Goal: Task Accomplishment & Management: Complete application form

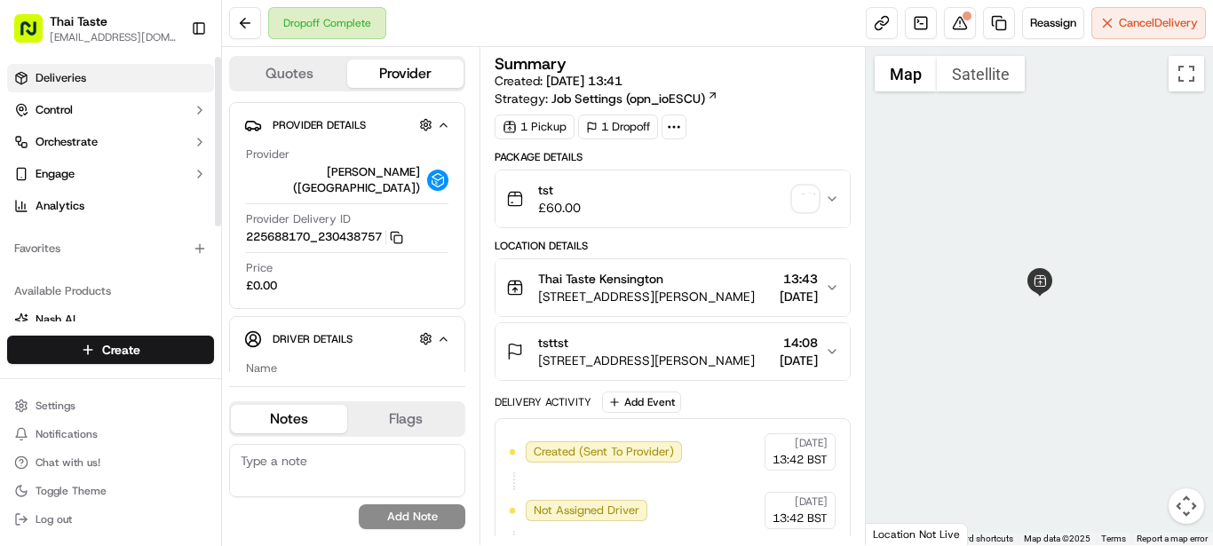
click at [76, 91] on link "Deliveries" at bounding box center [110, 78] width 207 height 28
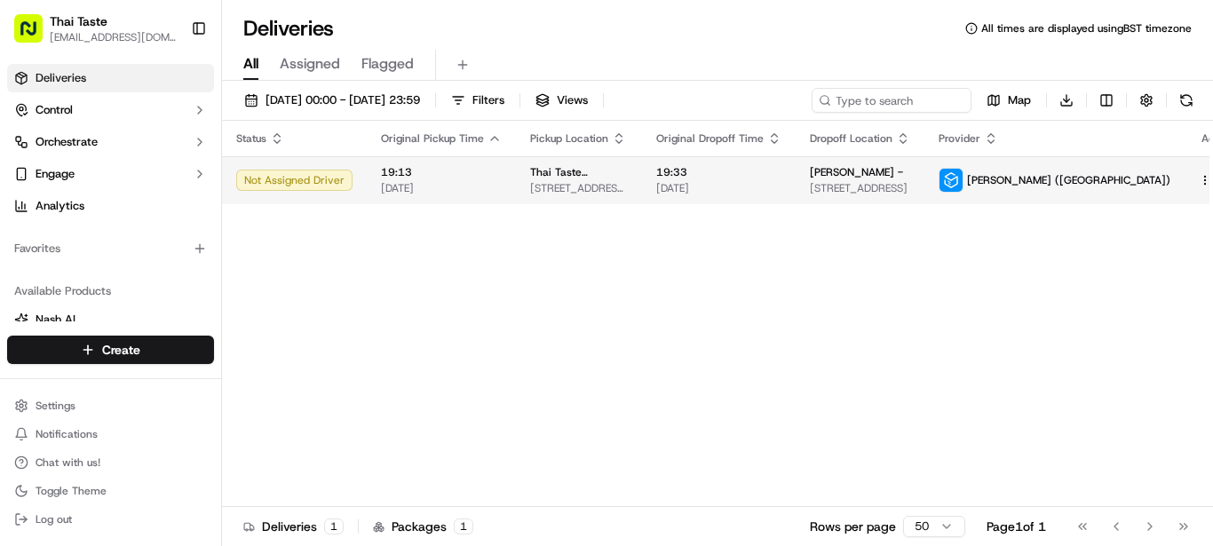
click at [1163, 177] on html "Thai Taste [EMAIL_ADDRESS][DOMAIN_NAME] Toggle Sidebar Deliveries Control Orche…" at bounding box center [606, 273] width 1213 height 546
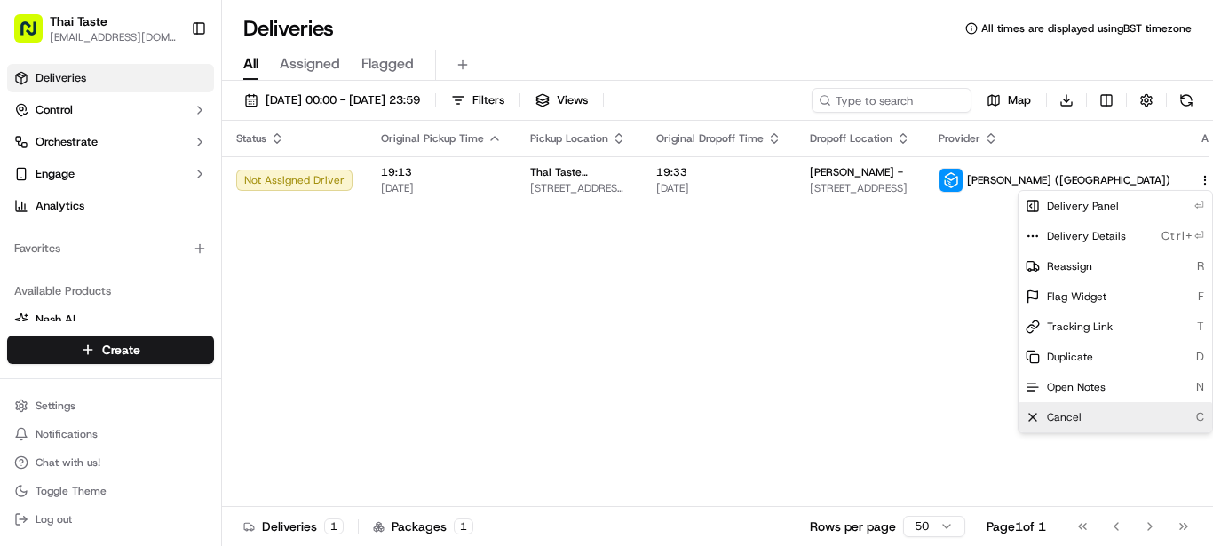
click at [1058, 417] on span "Cancel" at bounding box center [1064, 417] width 35 height 14
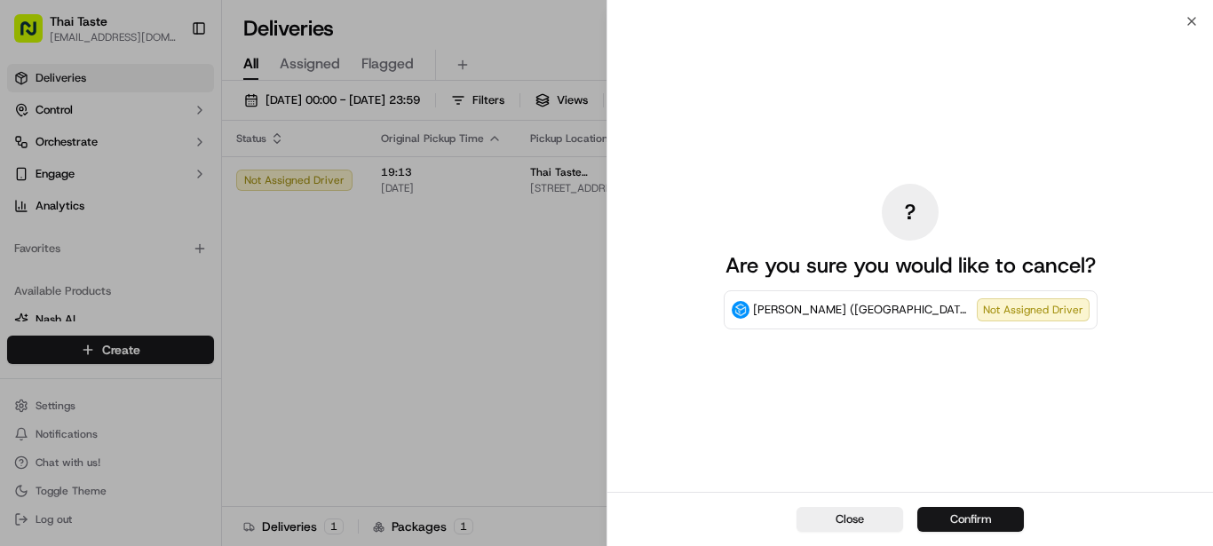
click at [987, 526] on button "Confirm" at bounding box center [970, 519] width 107 height 25
click at [987, 526] on div "Close Confirm" at bounding box center [910, 519] width 606 height 54
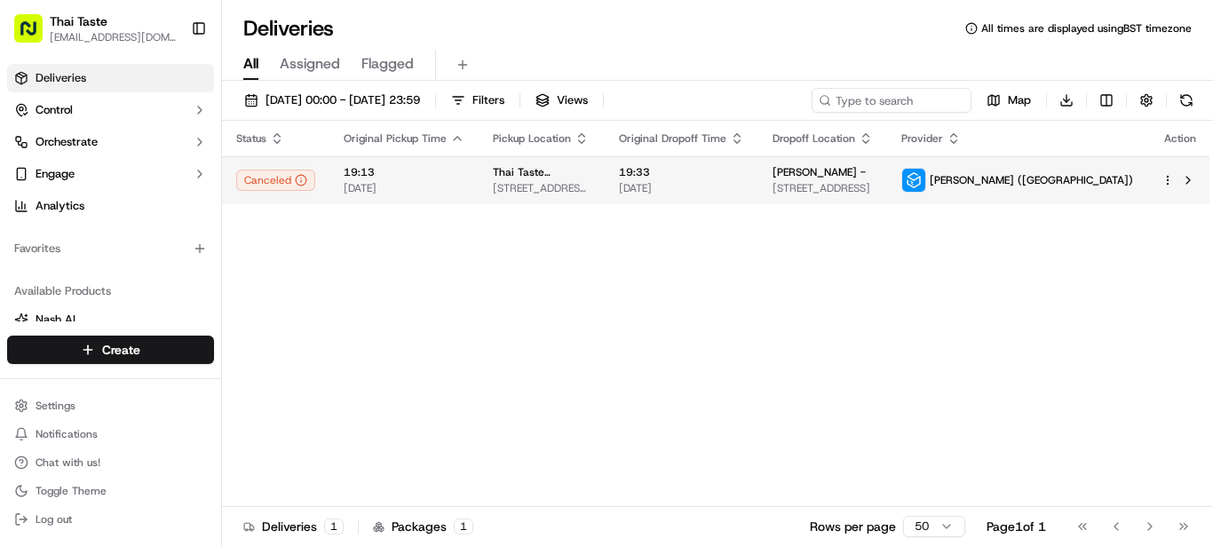
click at [1164, 182] on html "Thai Taste kc@thaitasterestaurant.co.uk Toggle Sidebar Deliveries Control Orche…" at bounding box center [606, 273] width 1213 height 546
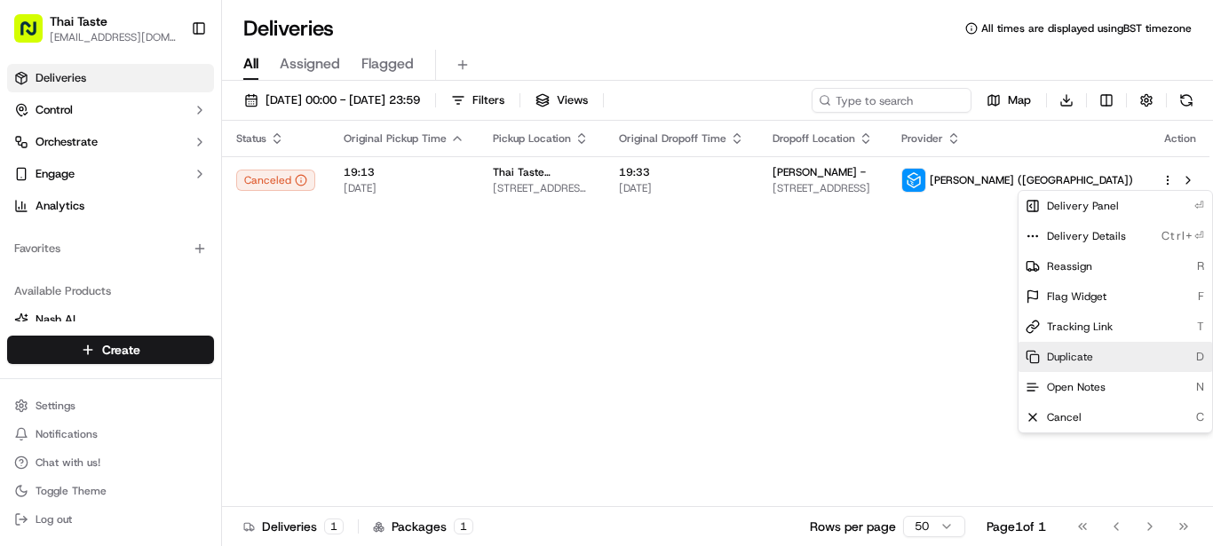
click at [1080, 362] on span "Duplicate" at bounding box center [1070, 357] width 46 height 14
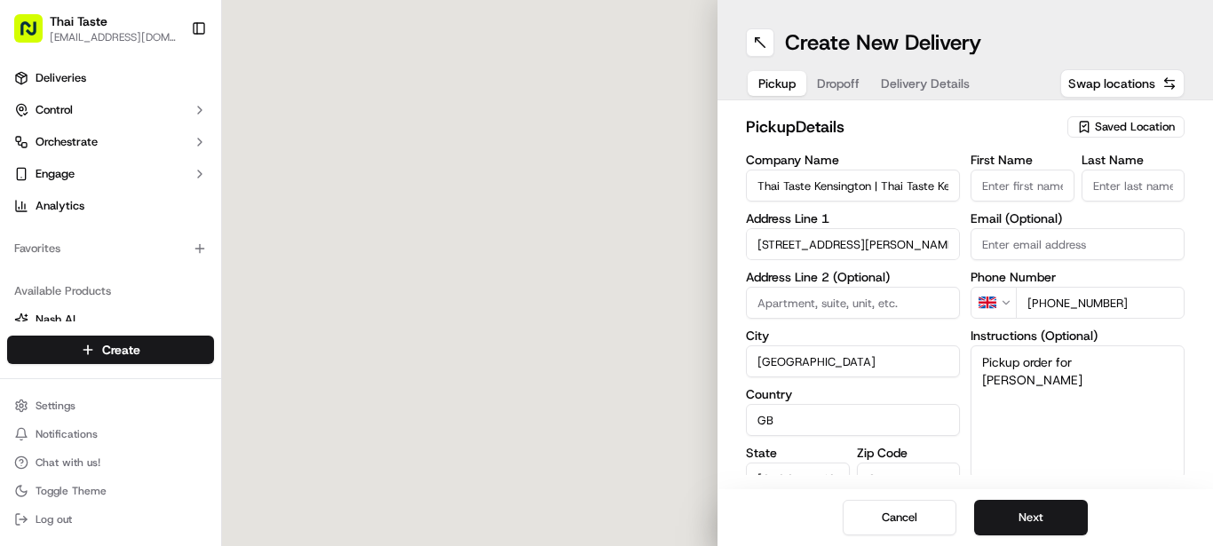
type input "[STREET_ADDRESS][PERSON_NAME]"
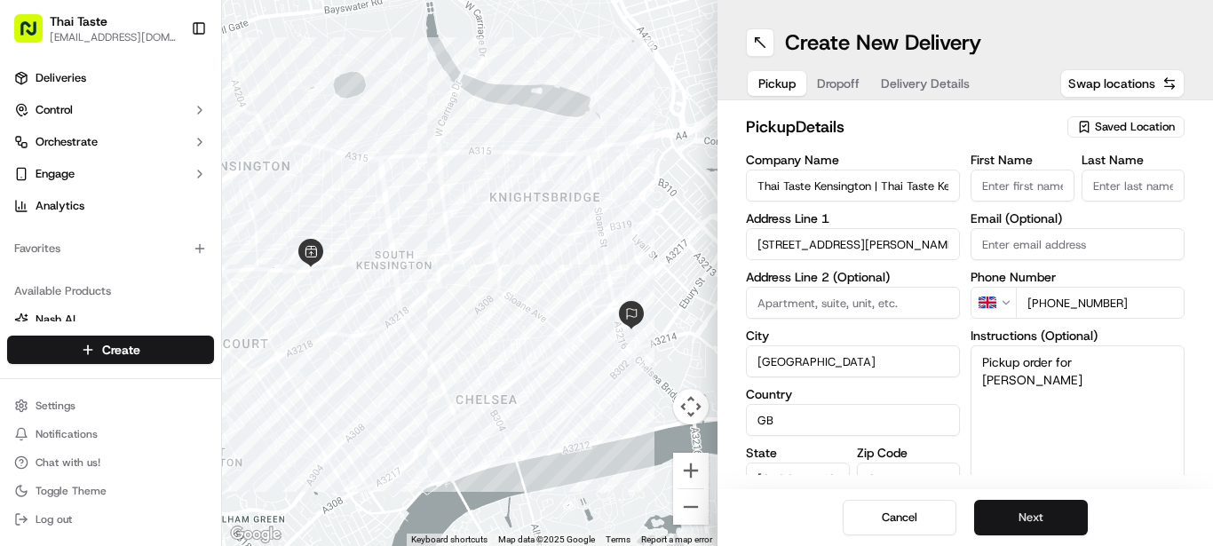
click at [1042, 520] on button "Next" at bounding box center [1031, 518] width 114 height 36
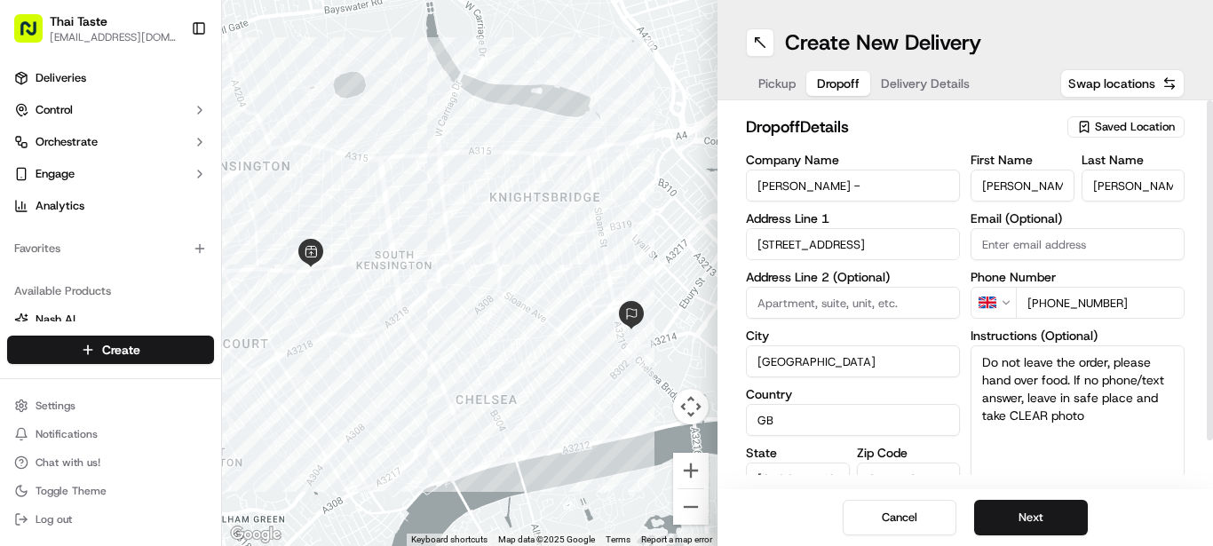
click at [1067, 406] on textarea "Do not leave the order, please hand over food. If no phone/text answer, leave i…" at bounding box center [1078, 411] width 214 height 133
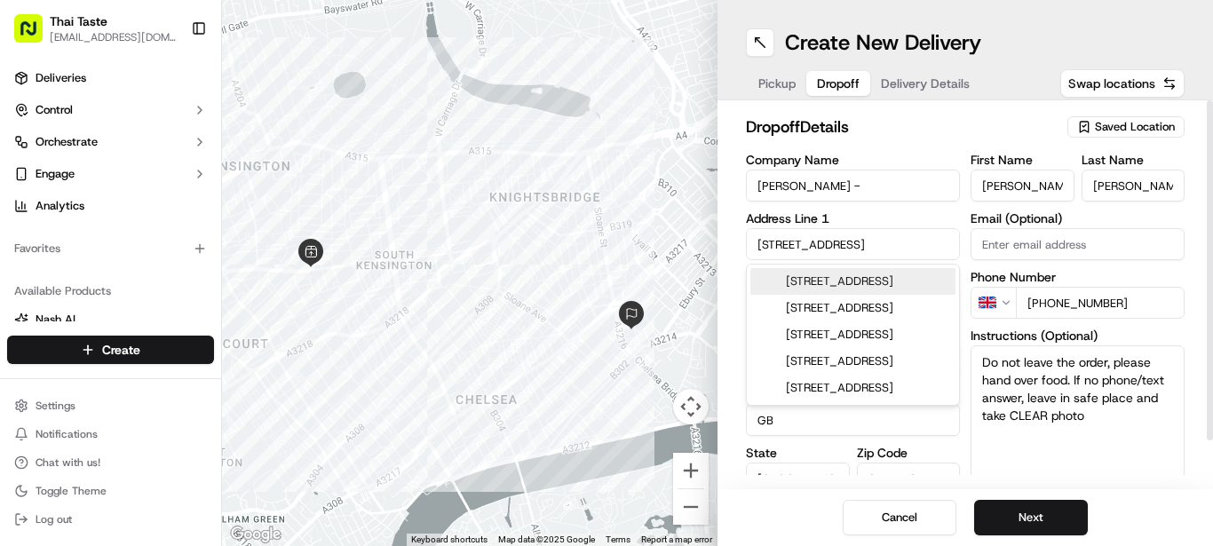
click at [754, 250] on input "[STREET_ADDRESS]" at bounding box center [853, 244] width 214 height 32
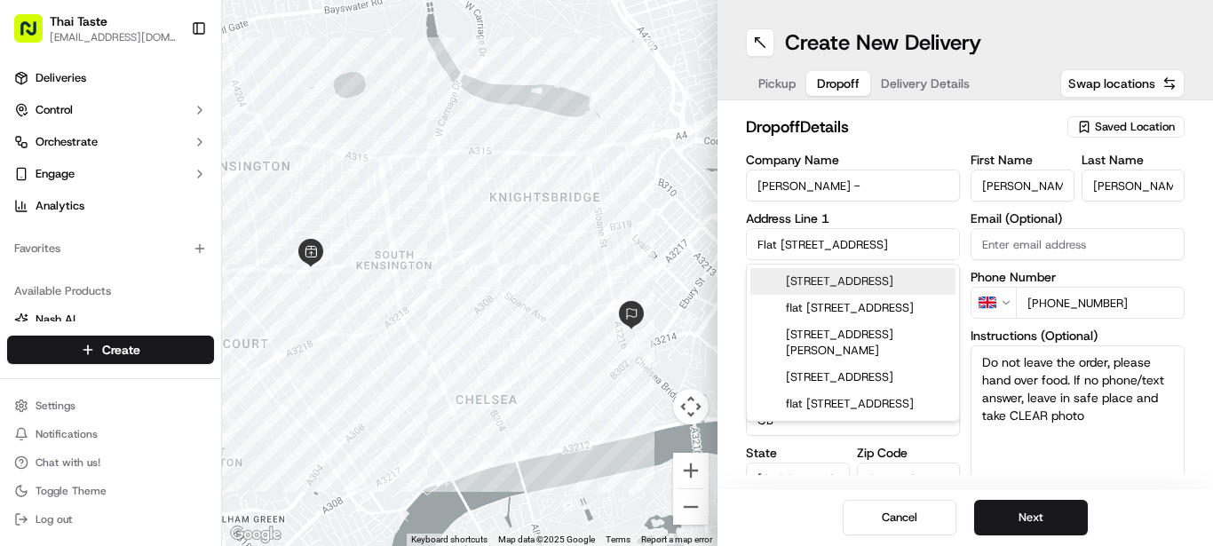
click at [885, 282] on div "[STREET_ADDRESS]" at bounding box center [852, 281] width 205 height 27
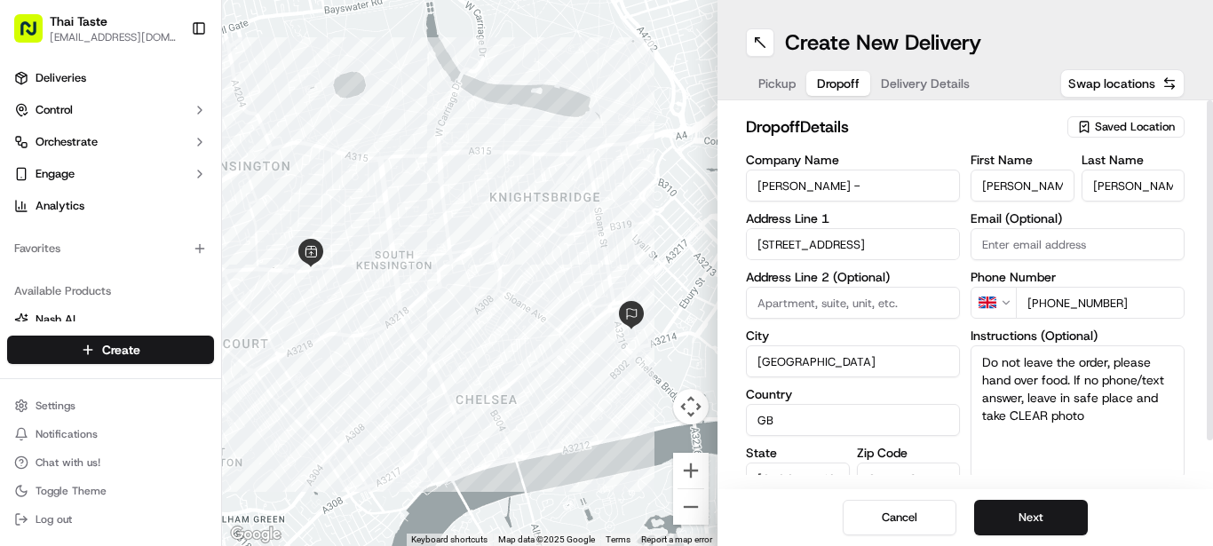
type input "[STREET_ADDRESS]"
type input "3"
type input "[GEOGRAPHIC_DATA]"
click at [757, 242] on input "[STREET_ADDRESS]" at bounding box center [853, 244] width 214 height 32
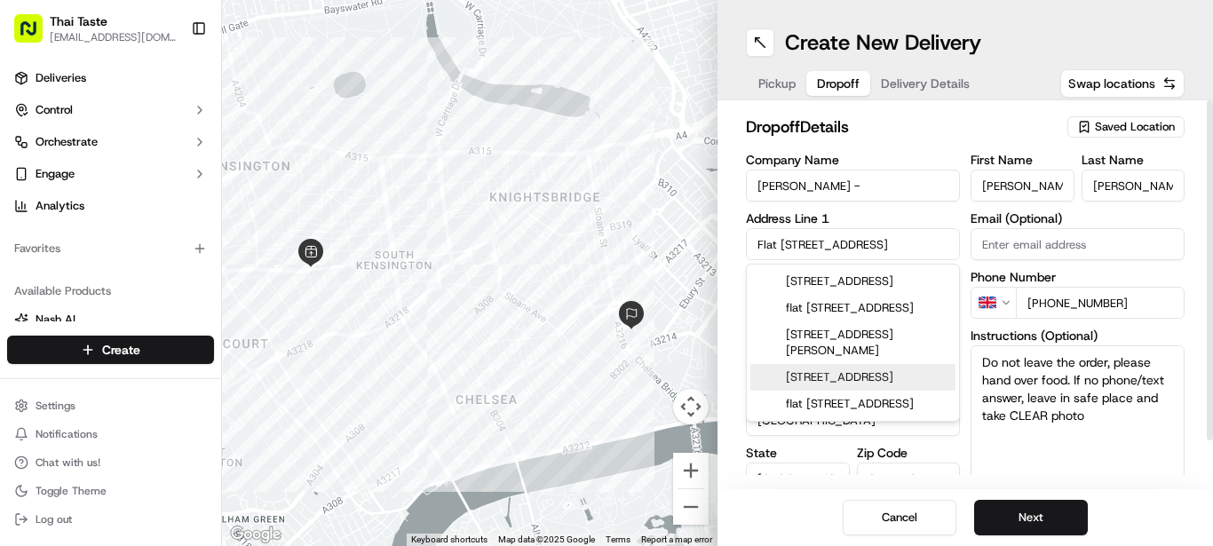
type input "Flat [STREET_ADDRESS]"
click at [989, 459] on textarea "Do not leave the order, please hand over food. If no phone/text answer, leave i…" at bounding box center [1078, 411] width 214 height 133
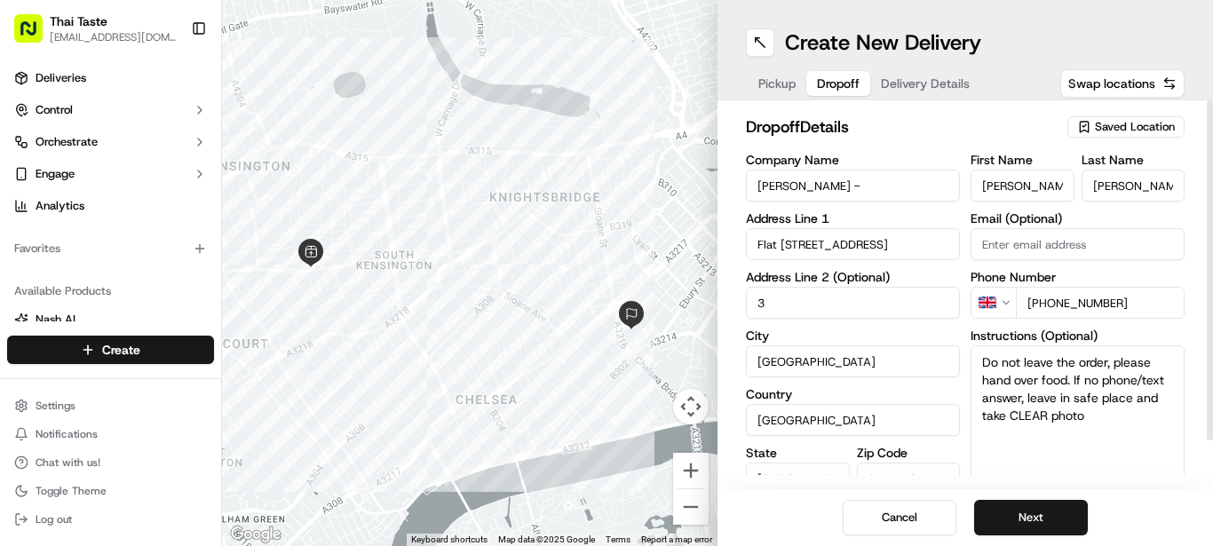
click at [767, 303] on input "3" at bounding box center [853, 303] width 214 height 32
click at [1101, 421] on textarea "Do not leave the order, please hand over food. If no phone/text answer, leave i…" at bounding box center [1078, 411] width 214 height 133
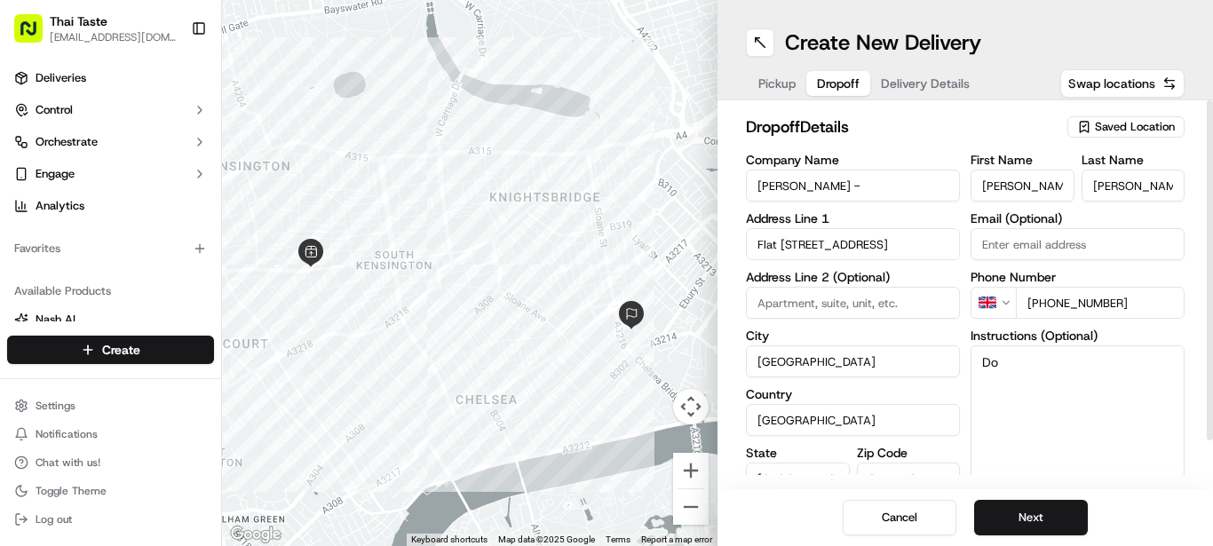
type textarea "D"
click at [1023, 386] on textarea "[PERSON_NAME] ADDRESS IS [STREET_ADDRESS]" at bounding box center [1078, 411] width 214 height 133
click at [1116, 396] on textarea "[PERSON_NAME] ADDRESS IS [STREET_ADDRESS]" at bounding box center [1078, 411] width 214 height 133
click at [1084, 442] on textarea "[PERSON_NAME] ADDRESS IS [STREET_ADDRESS]" at bounding box center [1078, 411] width 214 height 133
type textarea "[PERSON_NAME] ADDRESS IS [STREET_ADDRESS]"
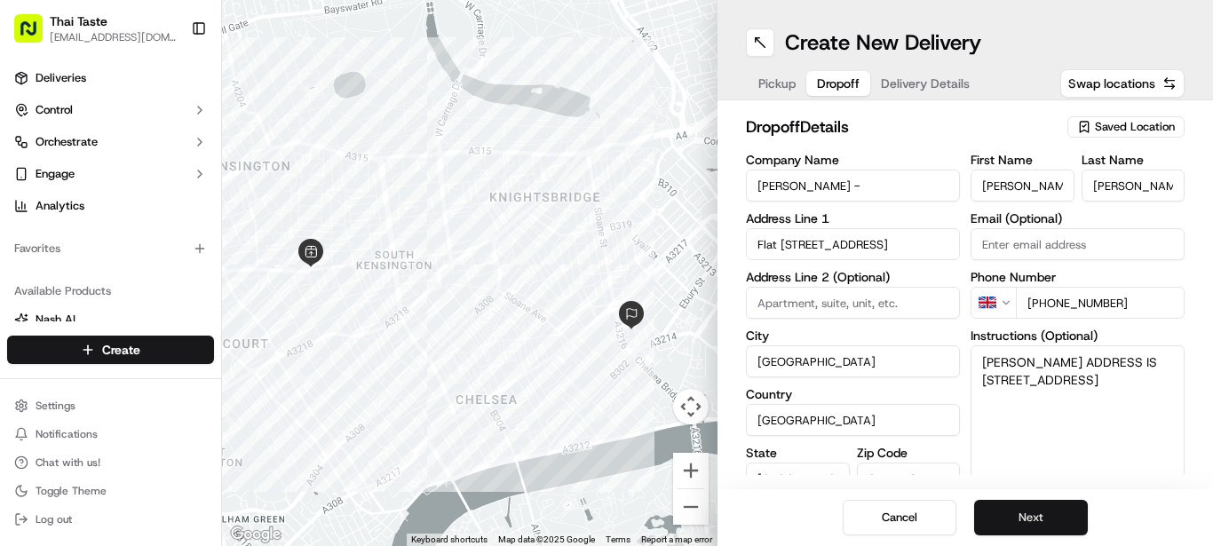
click at [1053, 516] on button "Next" at bounding box center [1031, 518] width 114 height 36
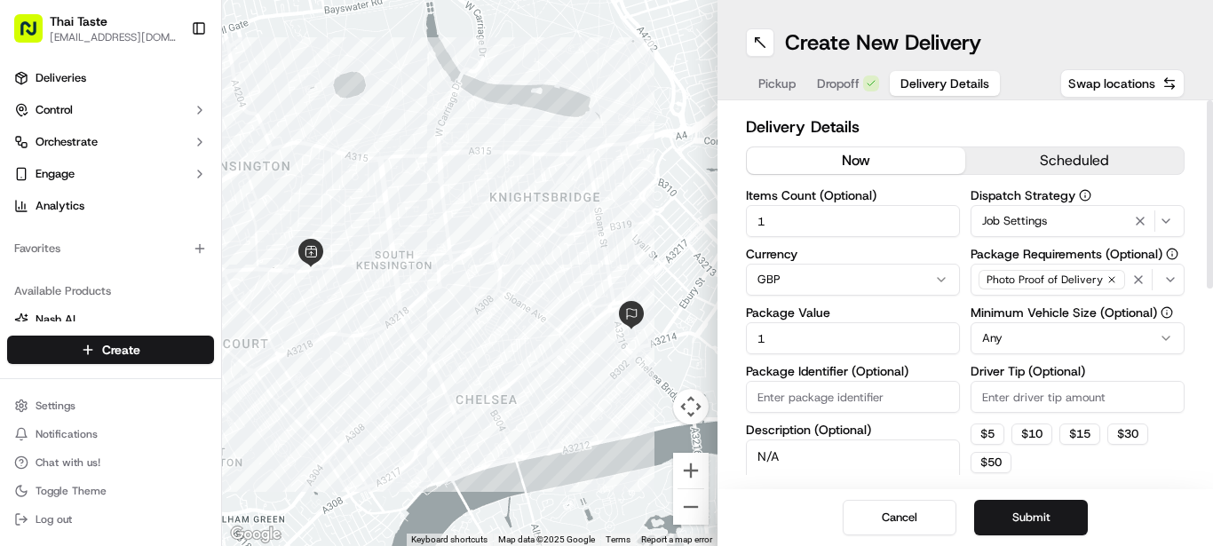
click at [909, 155] on button "now" at bounding box center [856, 160] width 218 height 27
click at [948, 279] on html "Thai Taste [EMAIL_ADDRESS][DOMAIN_NAME] Toggle Sidebar Deliveries Control Orche…" at bounding box center [606, 273] width 1213 height 546
click at [826, 341] on input "1" at bounding box center [853, 338] width 214 height 32
type input "40"
click at [789, 457] on textarea "N/A" at bounding box center [853, 489] width 214 height 99
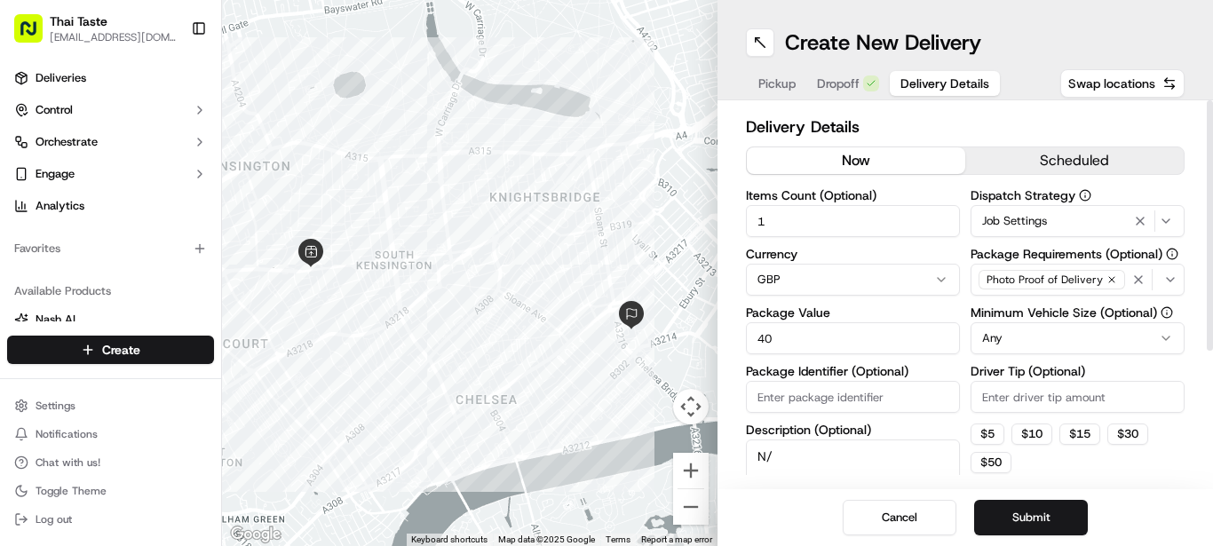
type textarea "N"
type textarea "HOT FOOD"
click at [1060, 512] on button "Submit" at bounding box center [1031, 518] width 114 height 36
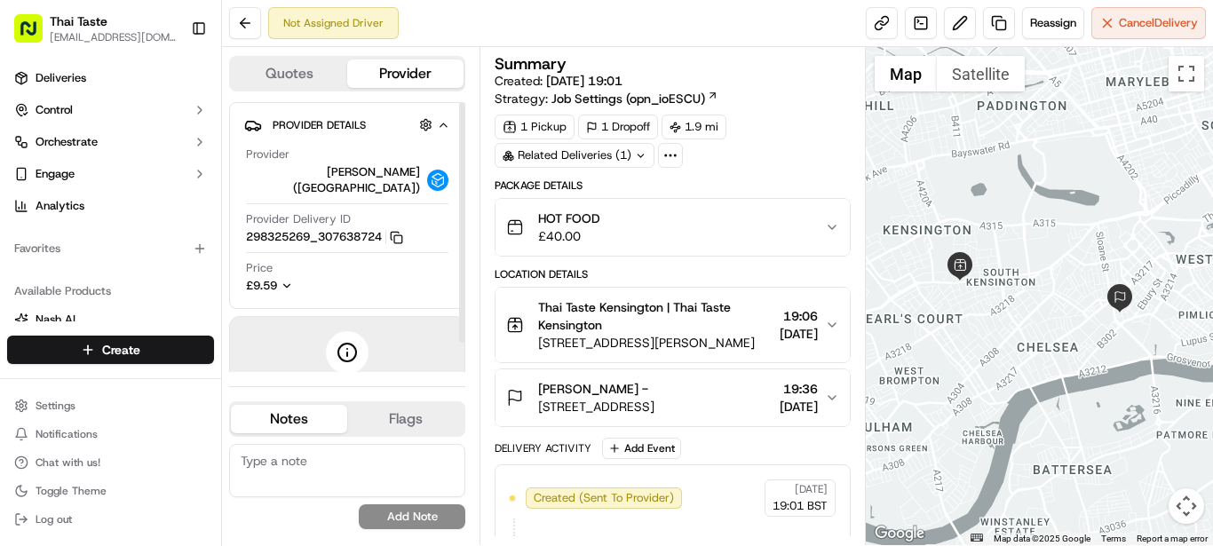
click at [323, 136] on button "Provider Details Hidden ( 4 )" at bounding box center [347, 124] width 206 height 29
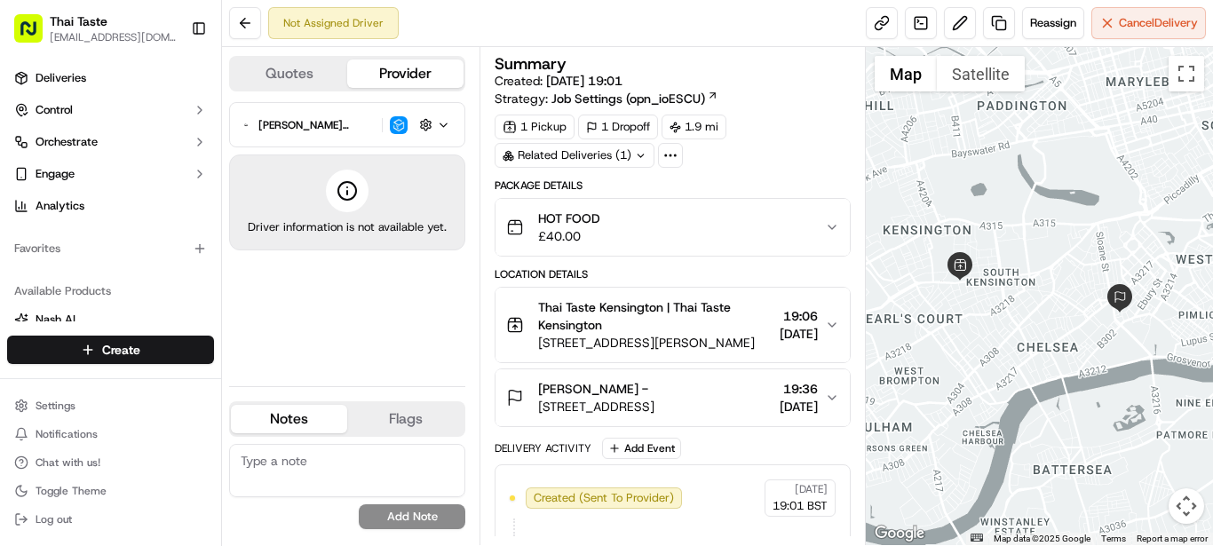
click at [426, 259] on div "[PERSON_NAME] ([GEOGRAPHIC_DATA]) Hidden ( 4 ) Driver information is not availa…" at bounding box center [347, 237] width 236 height 270
click at [395, 188] on div "Driver information is not available yet." at bounding box center [347, 203] width 236 height 96
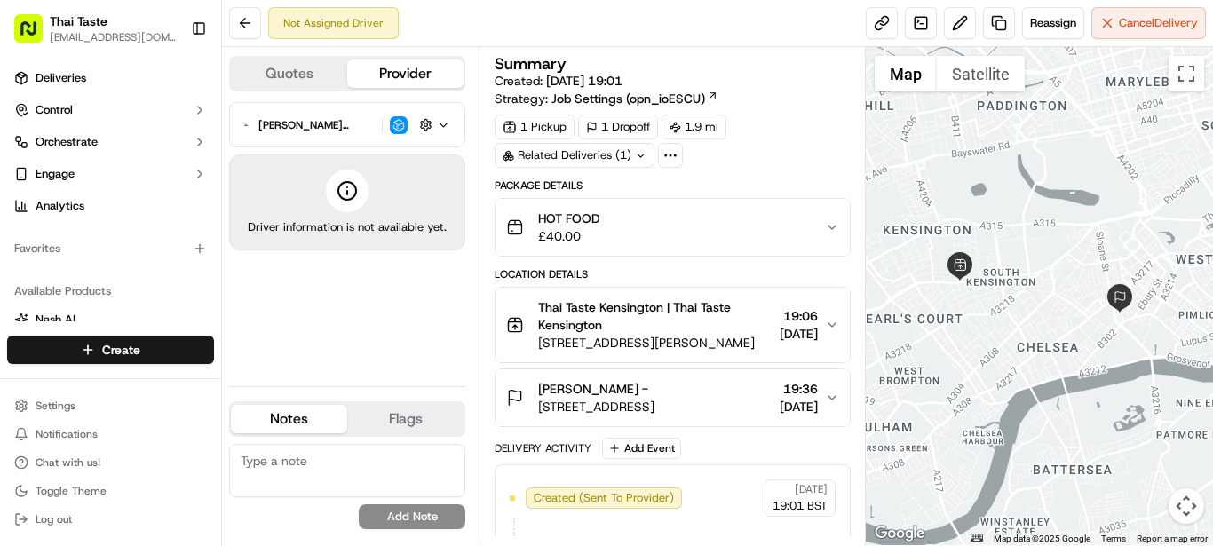
click at [390, 128] on img "button" at bounding box center [399, 125] width 18 height 18
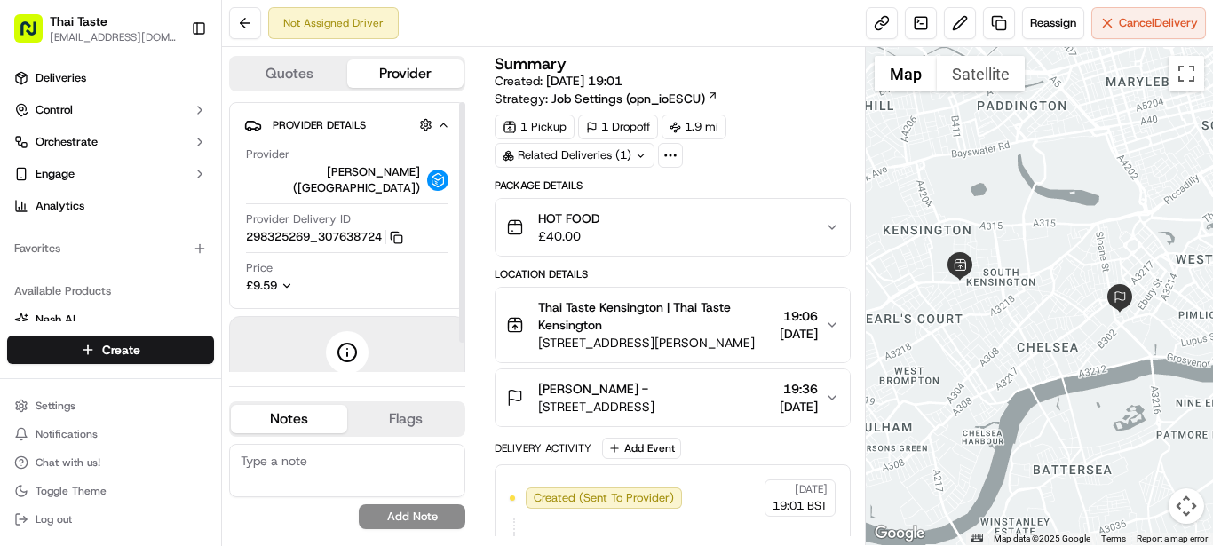
click at [360, 118] on span "Provider Details" at bounding box center [319, 125] width 93 height 14
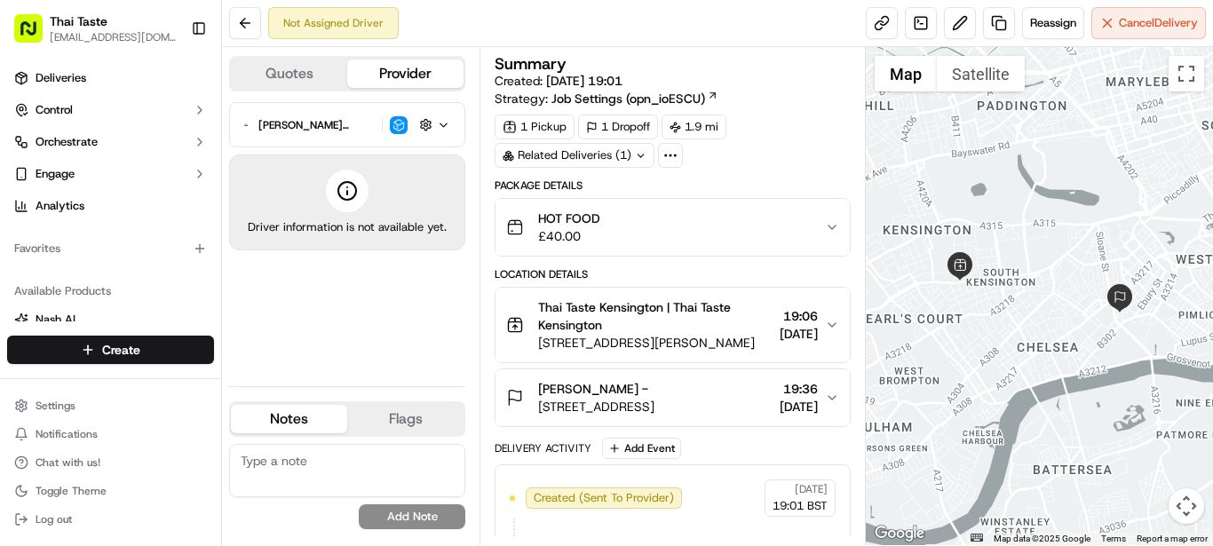
click at [446, 122] on icon "button" at bounding box center [443, 125] width 13 height 14
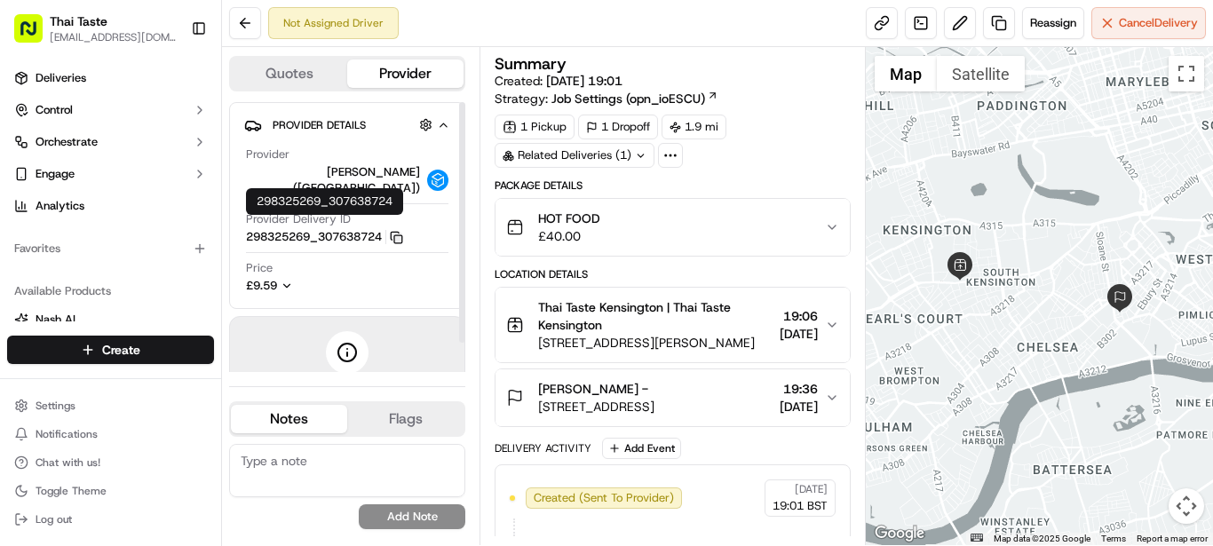
click at [401, 231] on icon "button" at bounding box center [396, 237] width 13 height 13
click at [386, 142] on div "Provider [PERSON_NAME] ([GEOGRAPHIC_DATA]) Provider Delivery ID 298325269_30763…" at bounding box center [347, 220] width 206 height 162
click at [307, 130] on span "Provider Details" at bounding box center [319, 125] width 93 height 14
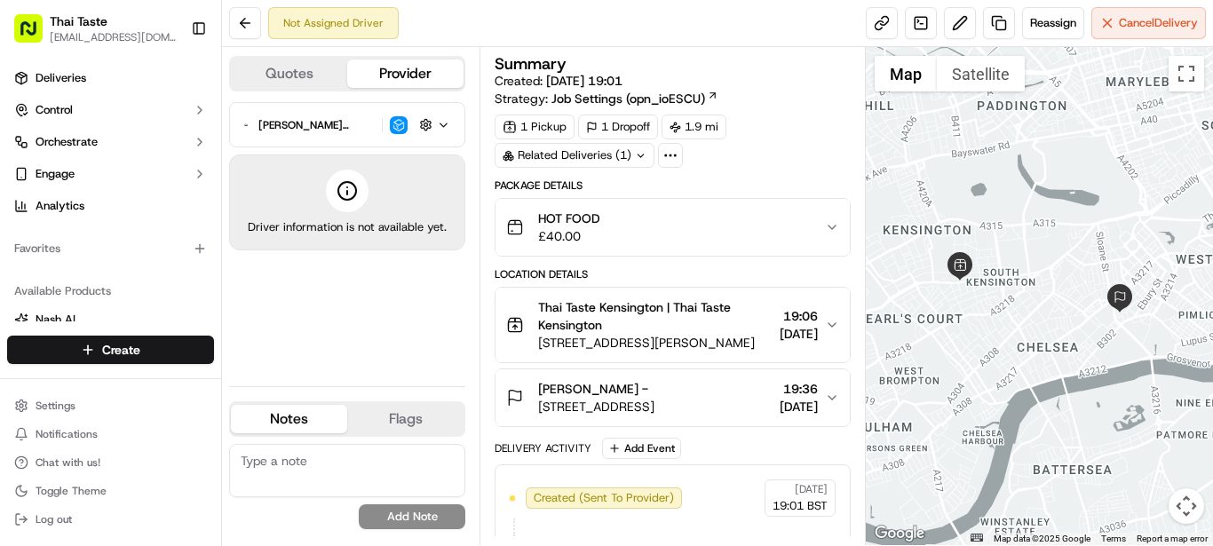
click at [385, 449] on textarea at bounding box center [347, 470] width 236 height 53
click at [118, 78] on link "Deliveries" at bounding box center [110, 78] width 207 height 28
